Goal: Communication & Community: Answer question/provide support

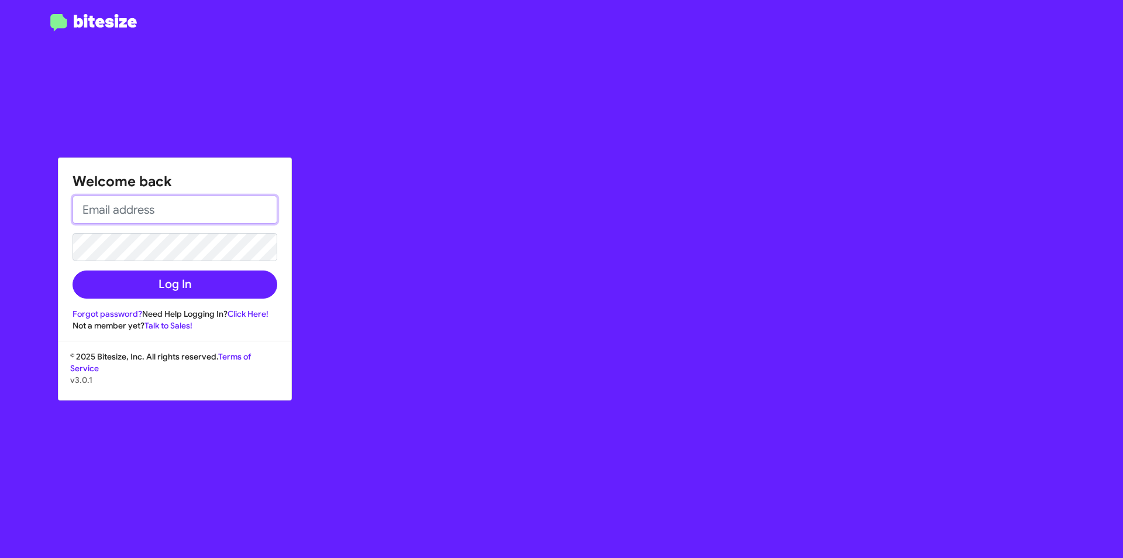
click at [194, 202] on input "email" at bounding box center [175, 209] width 205 height 28
type input "[EMAIL_ADDRESS][DOMAIN_NAME]"
click at [73, 270] on button "Log In" at bounding box center [175, 284] width 205 height 28
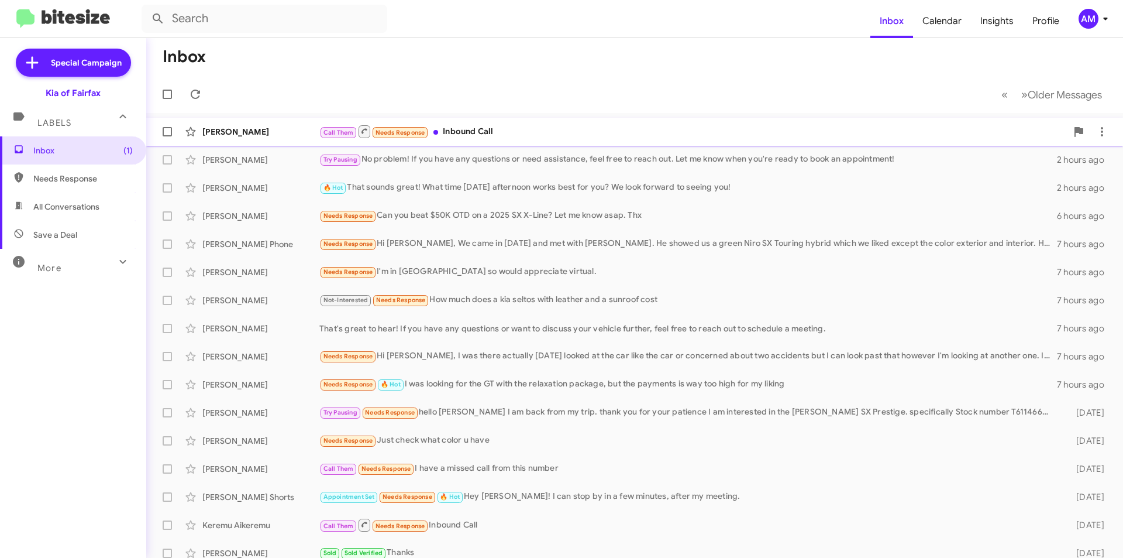
click at [569, 136] on div "Call Them Needs Response Inbound Call" at bounding box center [693, 131] width 748 height 15
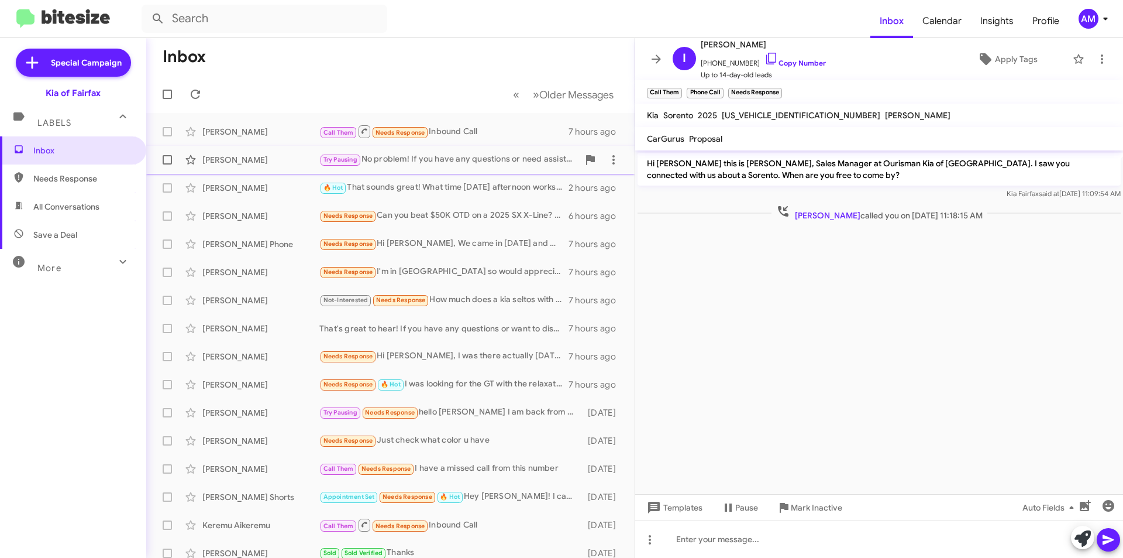
click at [467, 163] on div "Try Pausing No problem! If you have any questions or need assistance, feel free…" at bounding box center [448, 159] width 259 height 13
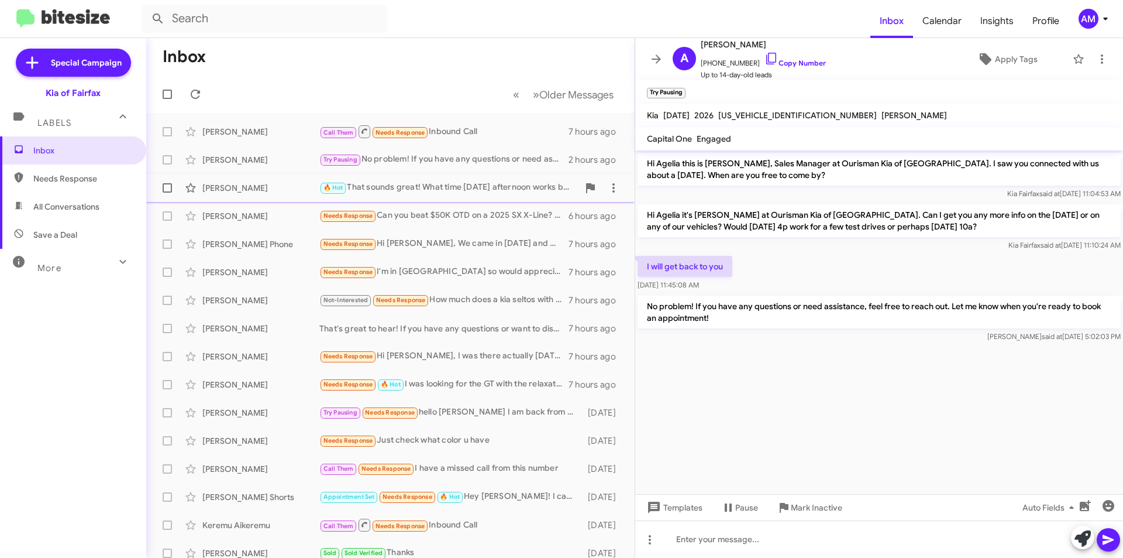
click at [492, 193] on div "🔥 Hot That sounds great! What time [DATE] afternoon works best for you? We look…" at bounding box center [448, 187] width 259 height 13
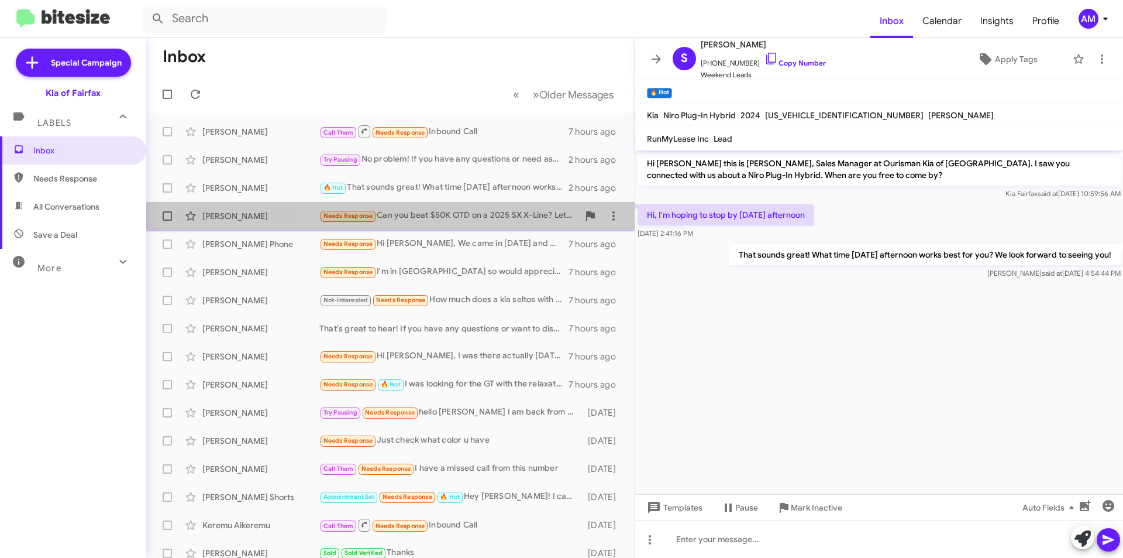
click at [500, 216] on div "Needs Response Can you beat $50K OTD on a 2025 SX X-Line? Let me know asap. Thx" at bounding box center [448, 215] width 259 height 13
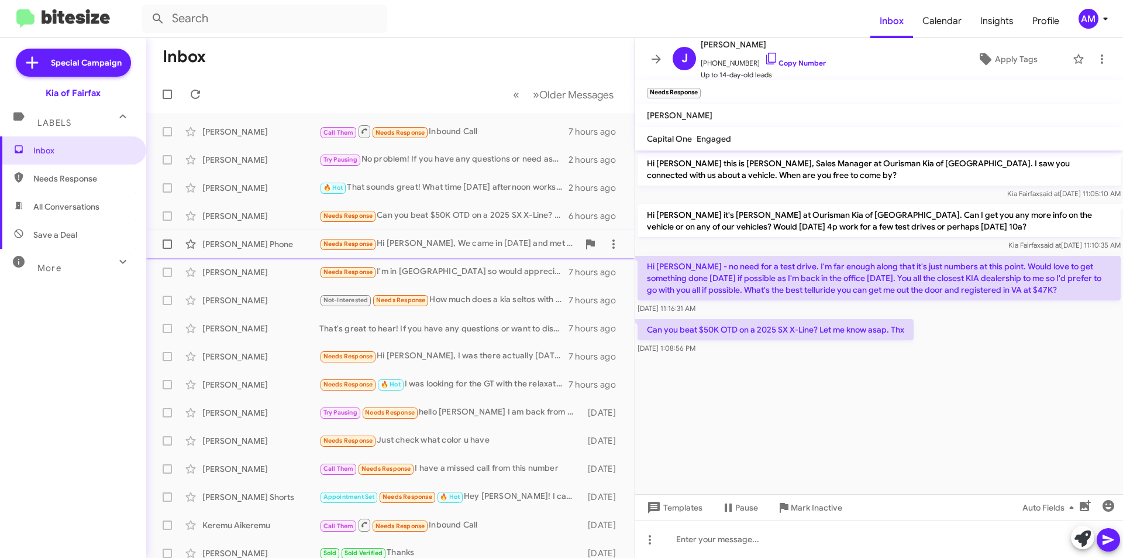
click at [451, 242] on div "Needs Response Hi [PERSON_NAME], We came in [DATE] and met with [PERSON_NAME]. …" at bounding box center [448, 243] width 259 height 13
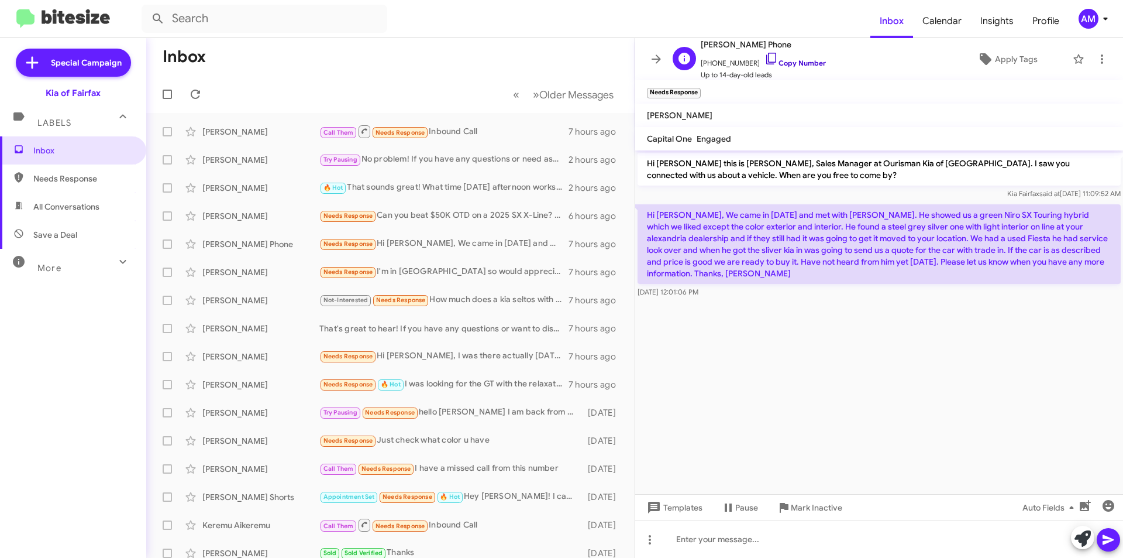
click at [802, 63] on link "Copy Number" at bounding box center [795, 63] width 61 height 9
